Goal: Task Accomplishment & Management: Use online tool/utility

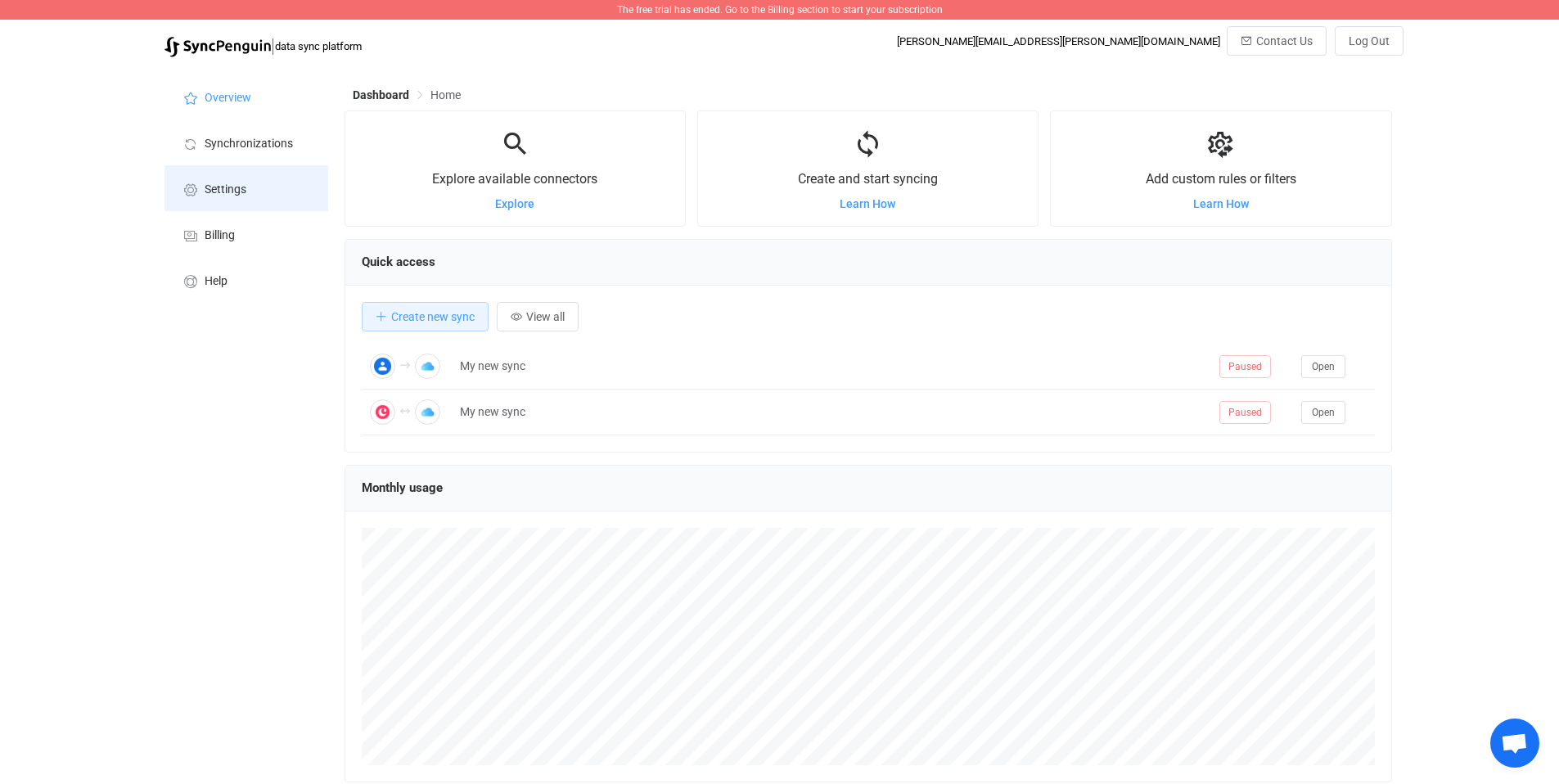
scroll to position [317, 1048]
click at [230, 142] on span "Synchronizations" at bounding box center [249, 144] width 89 height 13
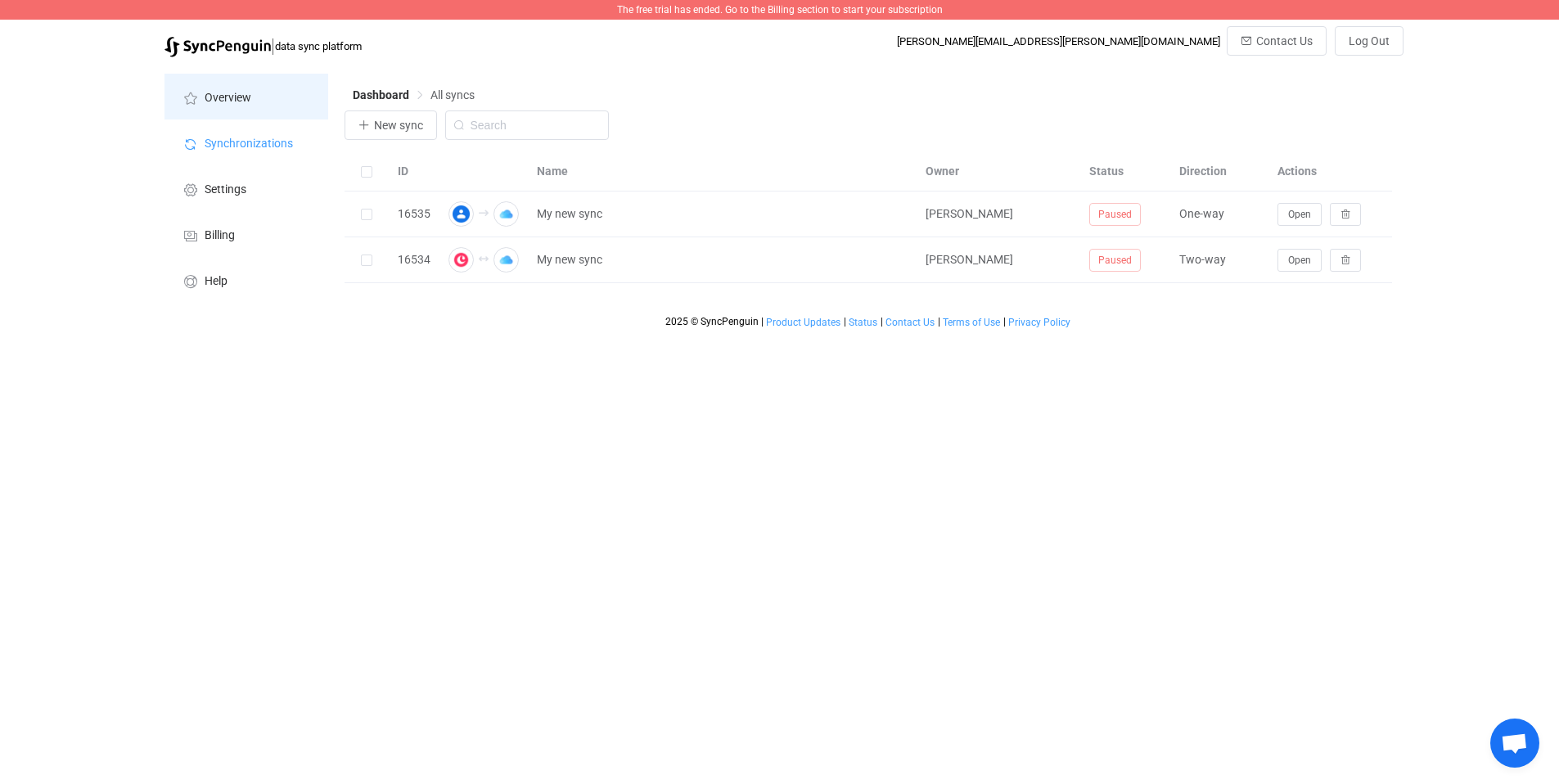
click at [199, 101] on li "Overview" at bounding box center [245, 97] width 163 height 46
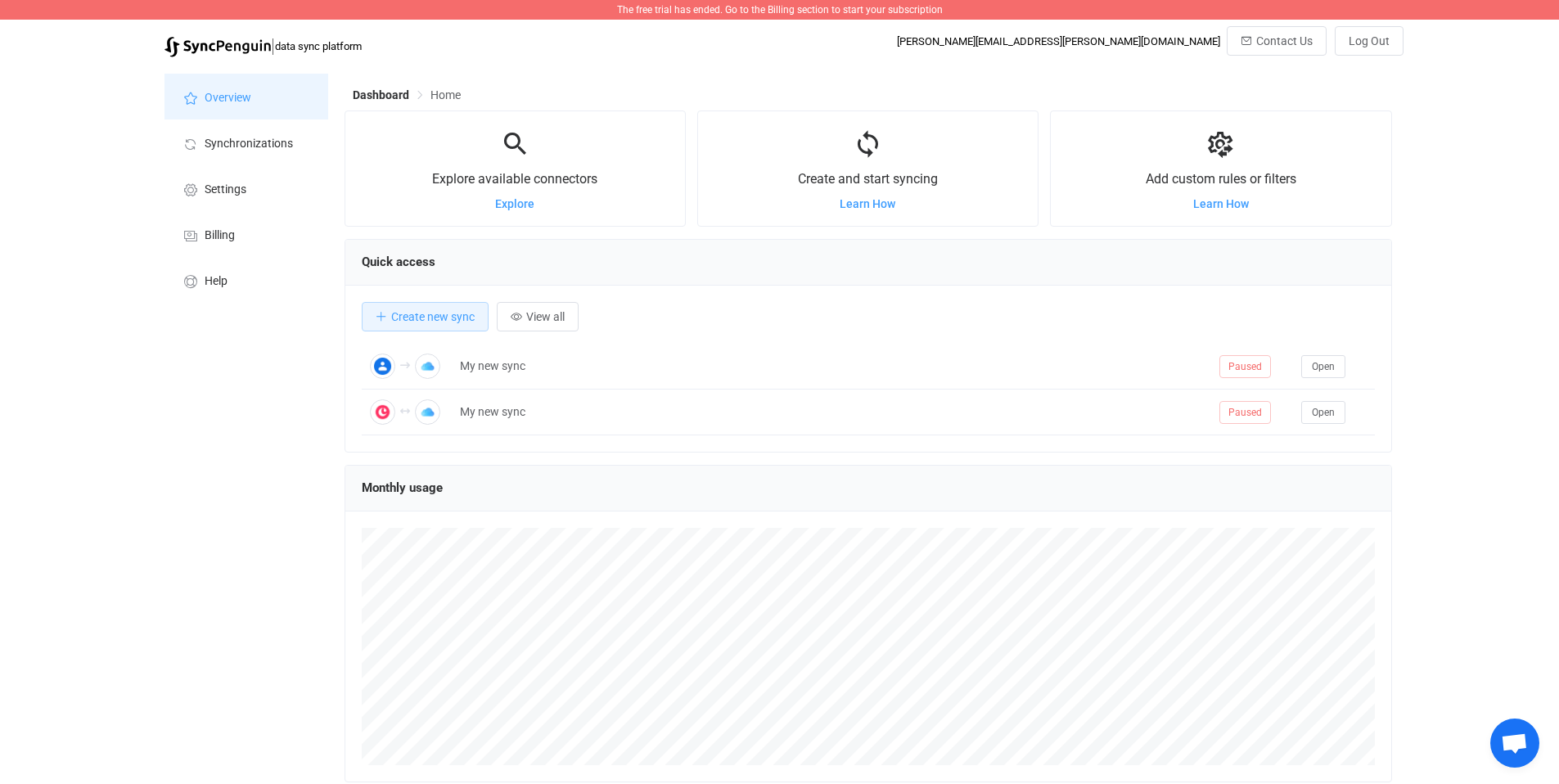
scroll to position [317, 1048]
click at [214, 47] on img at bounding box center [217, 47] width 106 height 20
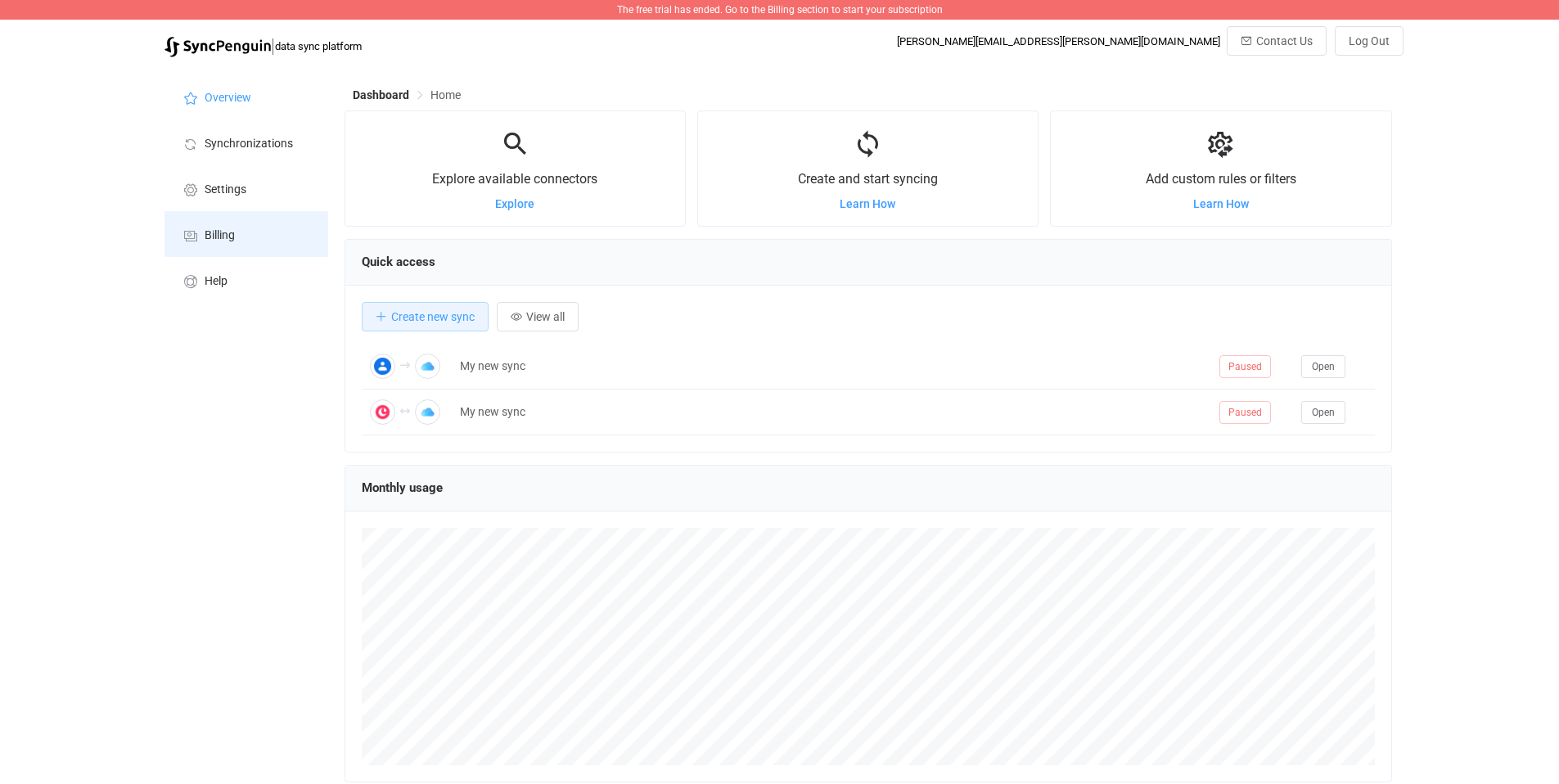
scroll to position [317, 1048]
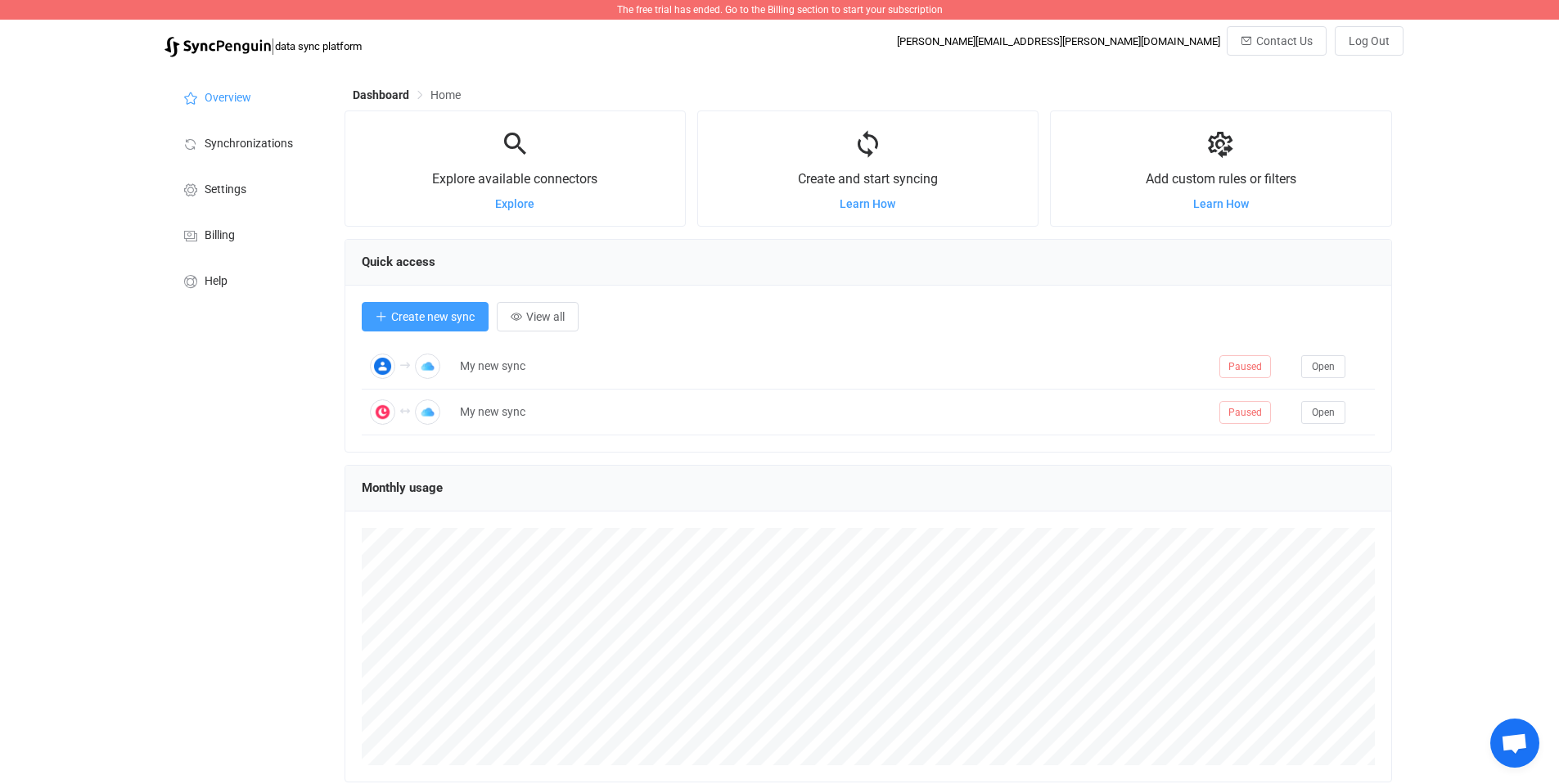
click at [402, 310] on span "Create new sync" at bounding box center [433, 316] width 83 height 13
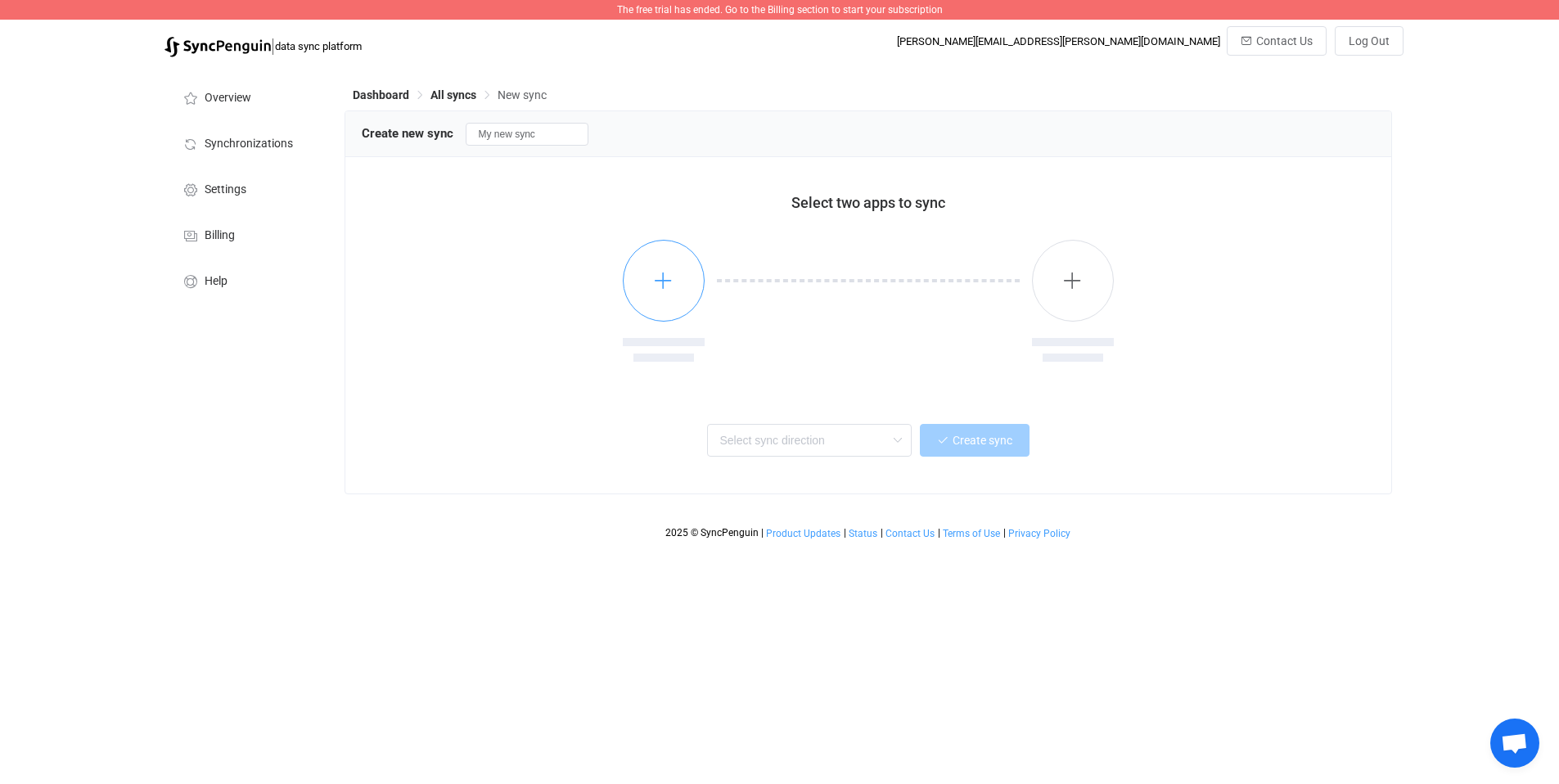
click at [668, 293] on button "button" at bounding box center [663, 280] width 82 height 82
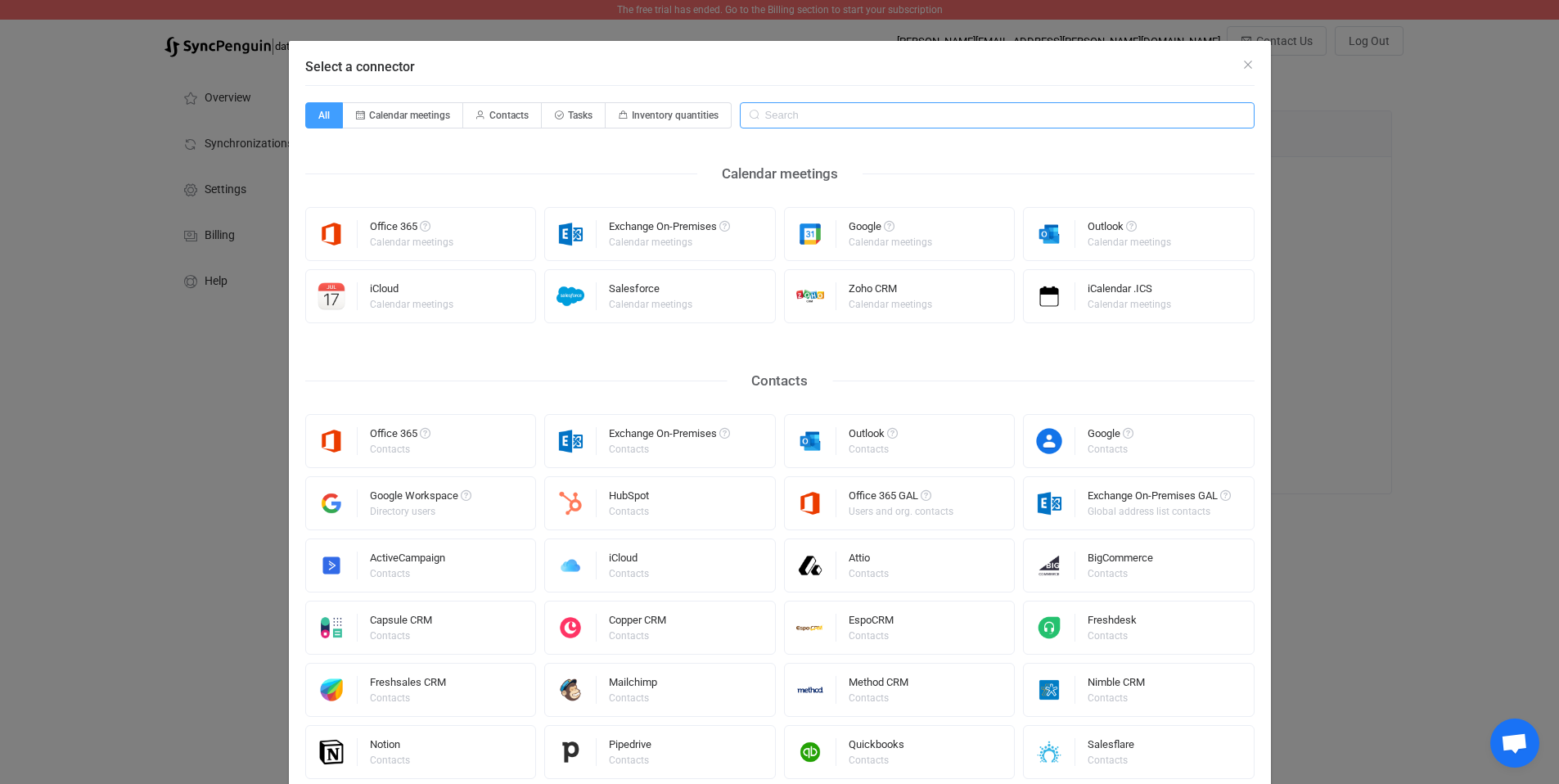
click at [1005, 114] on input "Select a connector" at bounding box center [997, 115] width 515 height 26
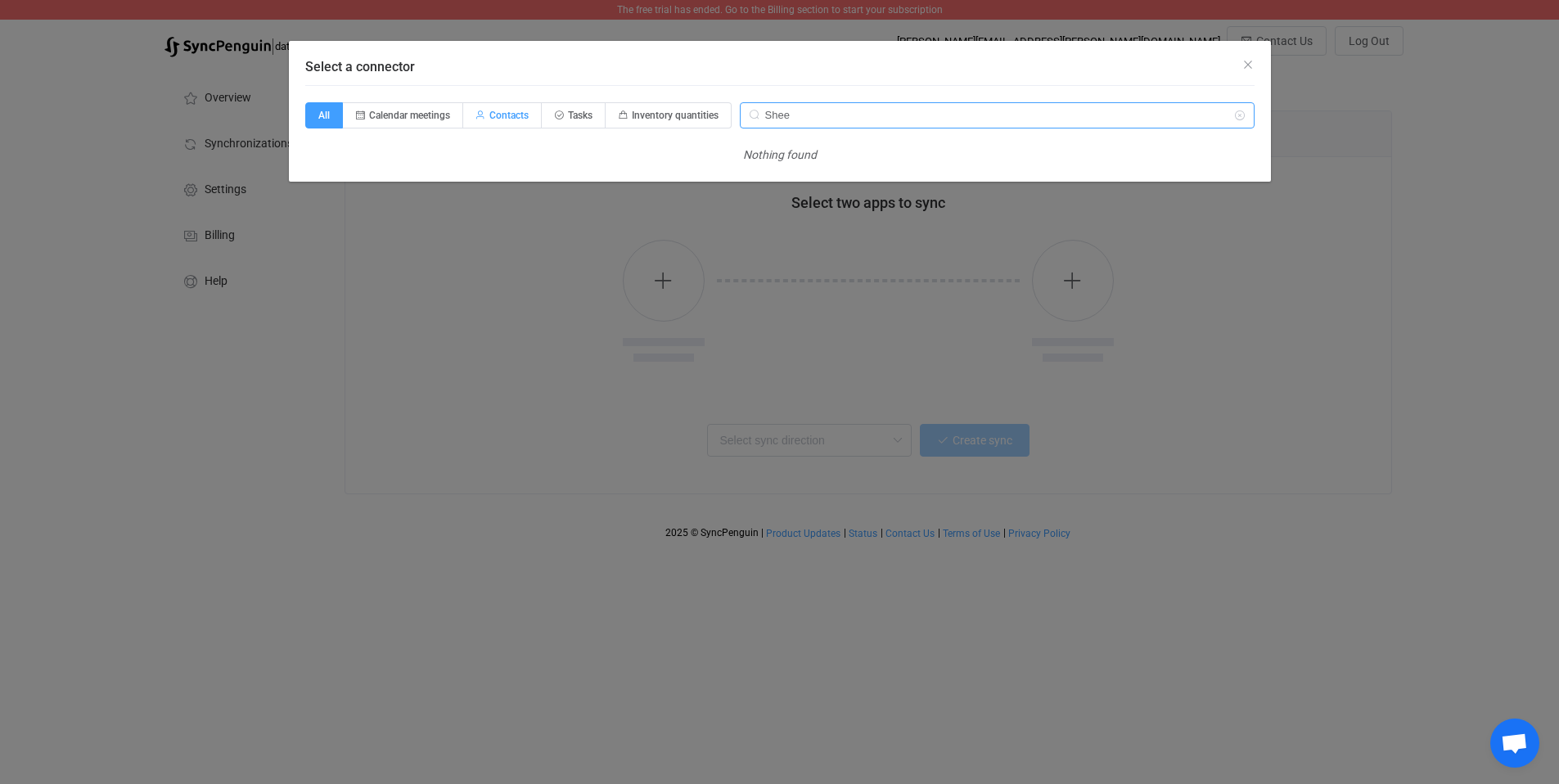
type input "Shee"
click at [494, 116] on span "Contacts" at bounding box center [509, 115] width 40 height 11
click at [478, 115] on input "Contacts" at bounding box center [473, 111] width 11 height 11
radio input "true"
radio input "false"
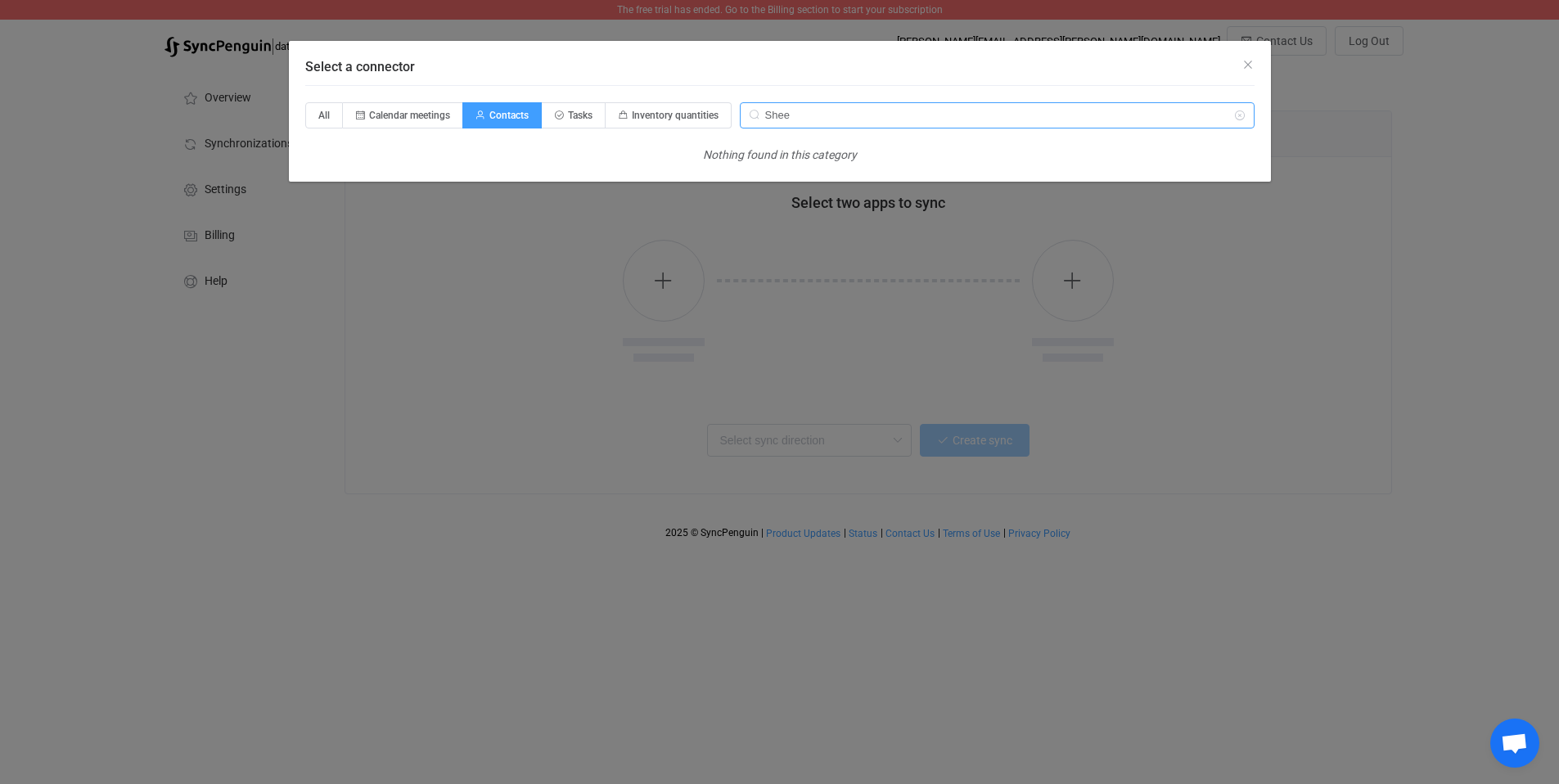
click at [1125, 123] on input "Shee" at bounding box center [997, 115] width 515 height 26
click at [1124, 124] on input "Shee" at bounding box center [997, 115] width 515 height 26
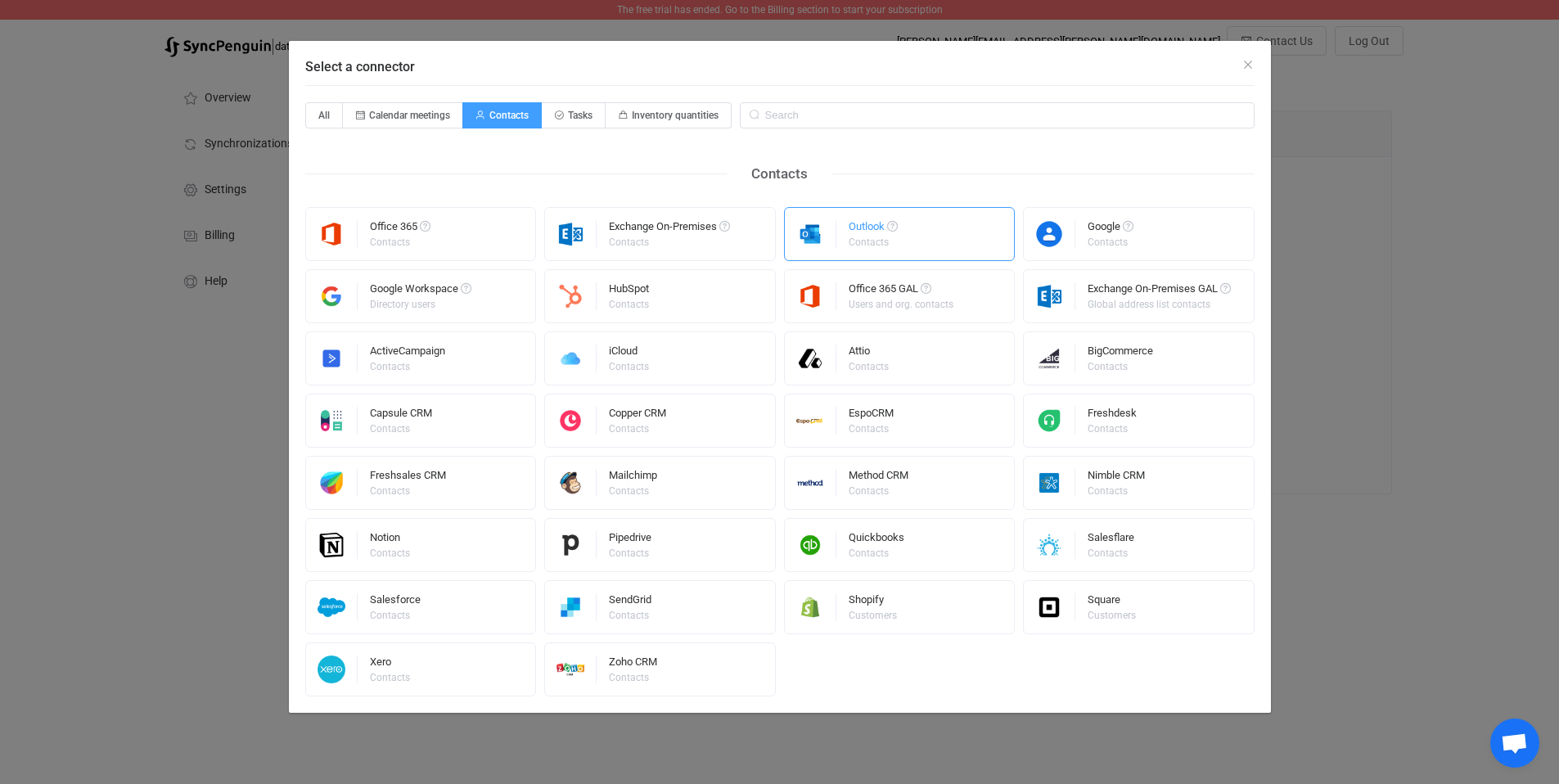
click at [832, 238] on img "Select a connector" at bounding box center [811, 234] width 52 height 28
